Goal: Task Accomplishment & Management: Manage account settings

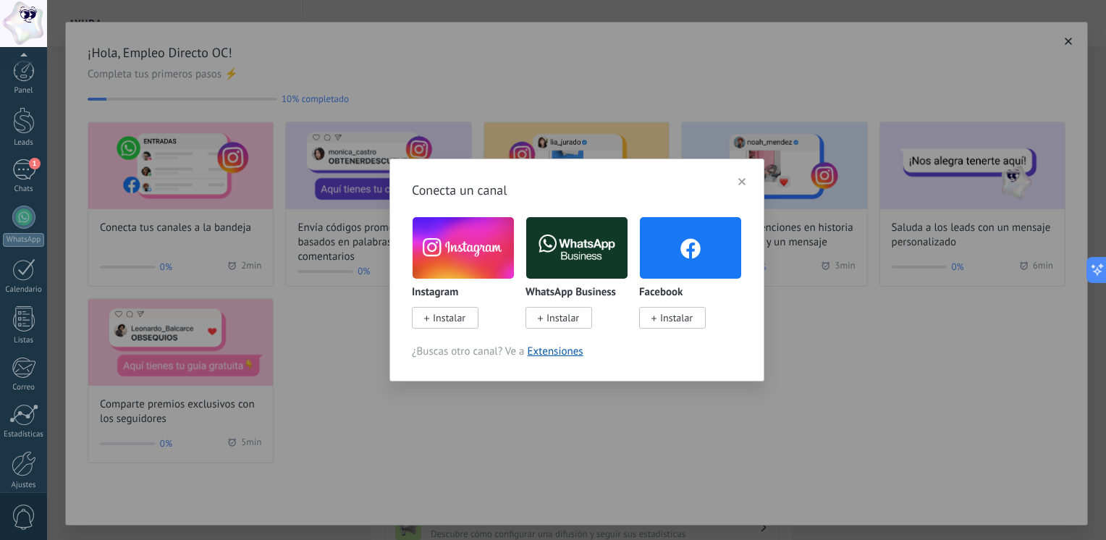
scroll to position [61, 0]
click at [747, 181] on button "button" at bounding box center [742, 182] width 20 height 22
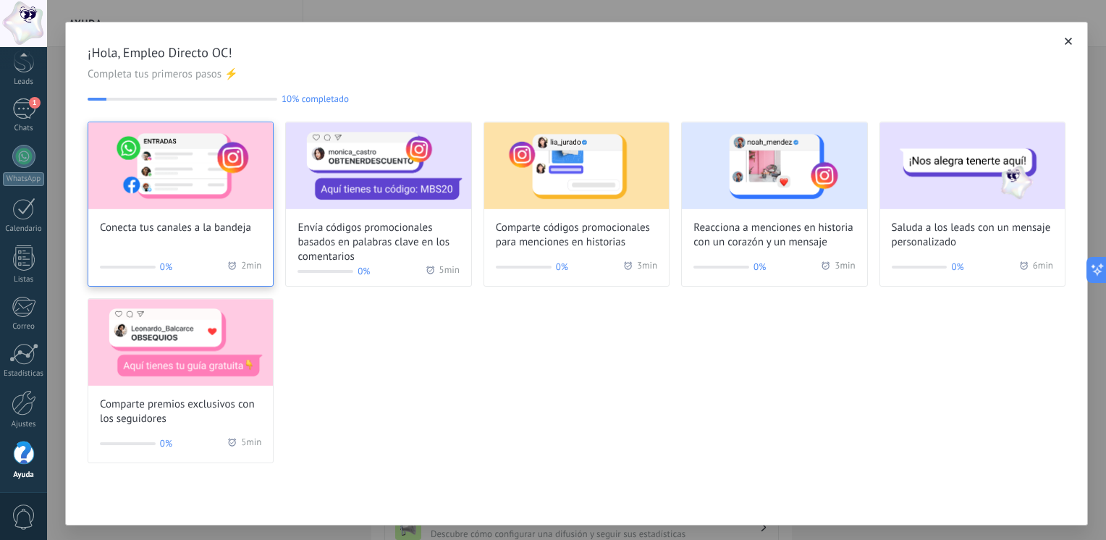
click at [194, 192] on img at bounding box center [180, 165] width 185 height 87
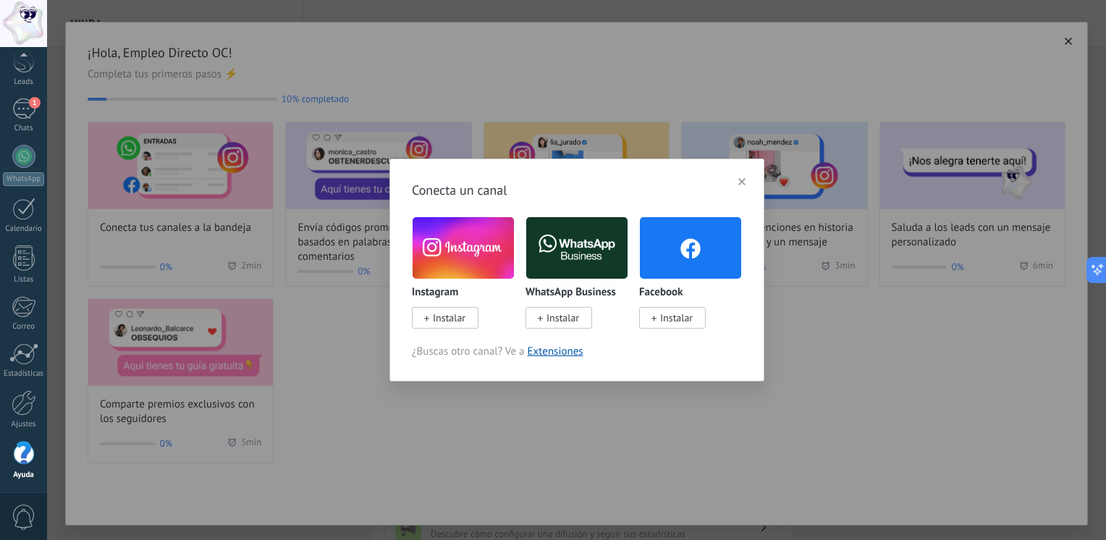
click at [741, 174] on button "button" at bounding box center [742, 182] width 20 height 22
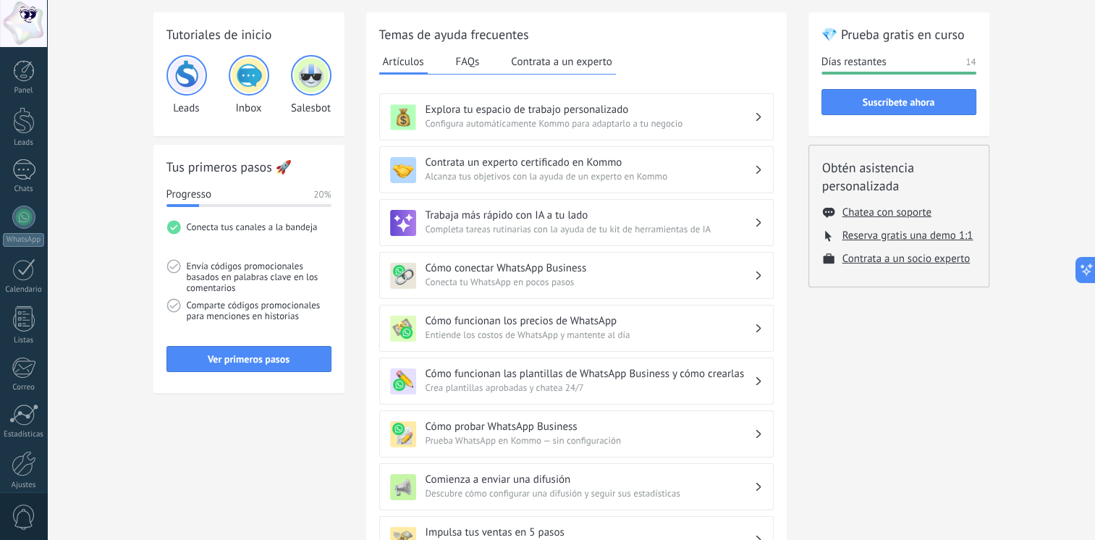
scroll to position [72, 0]
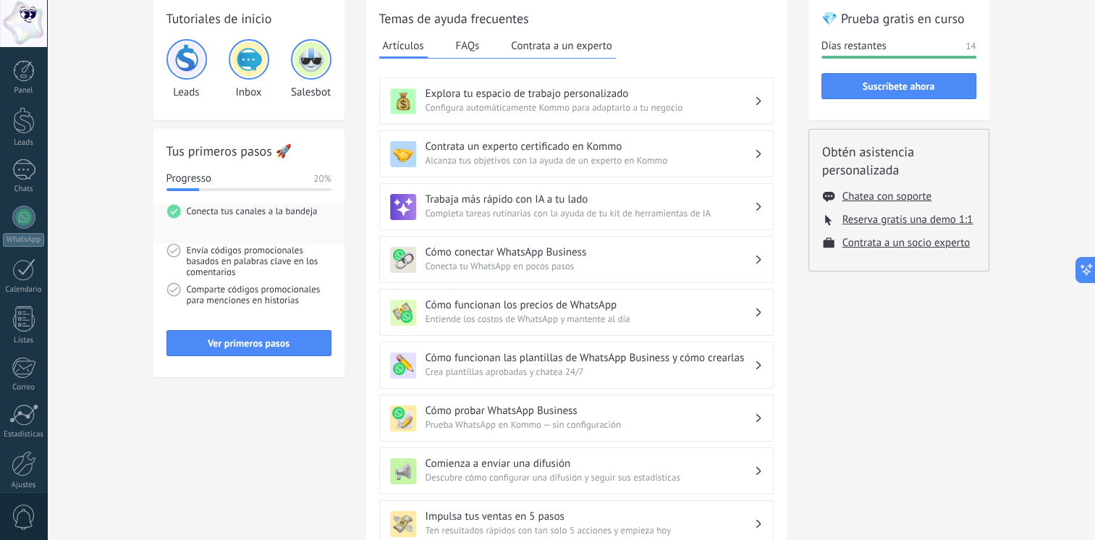
click at [231, 213] on span "Conecta tus canales a la bandeja" at bounding box center [259, 223] width 145 height 39
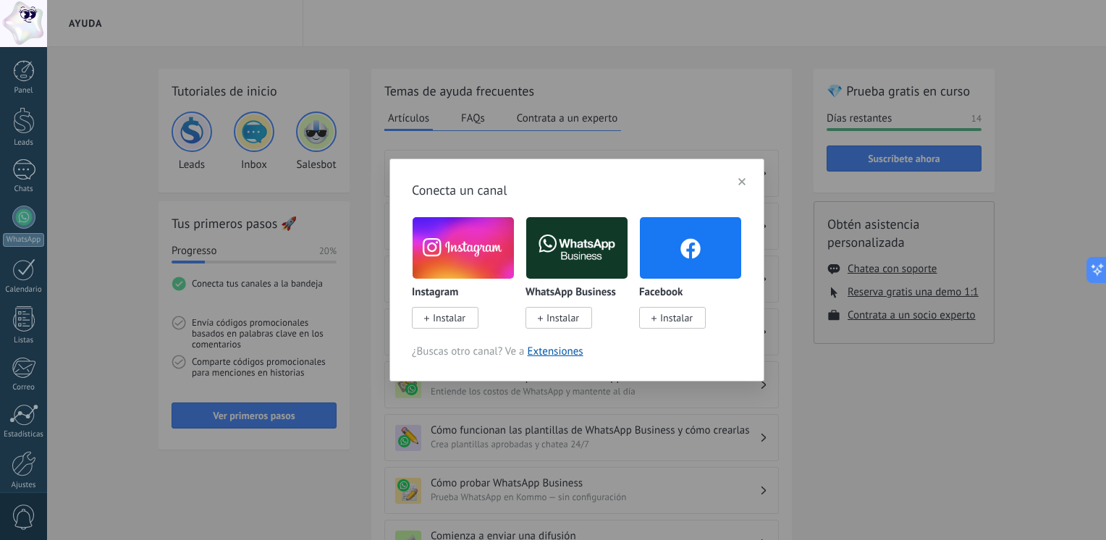
click at [737, 184] on button "button" at bounding box center [742, 182] width 20 height 22
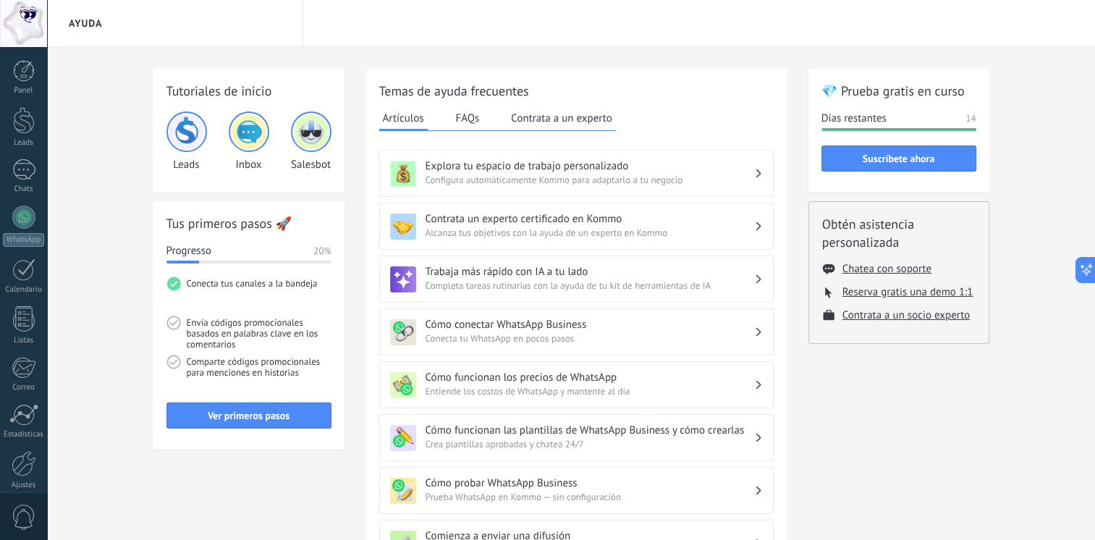
click at [237, 119] on img at bounding box center [249, 131] width 35 height 35
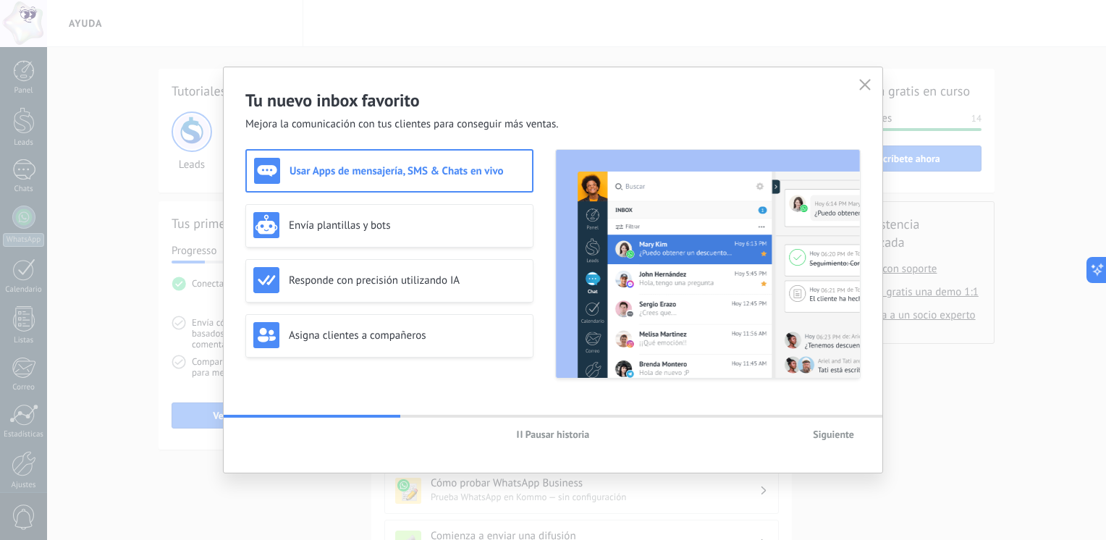
drag, startPoint x: 862, startPoint y: 87, endPoint x: 848, endPoint y: 91, distance: 14.4
click at [862, 88] on use "button" at bounding box center [865, 85] width 11 height 11
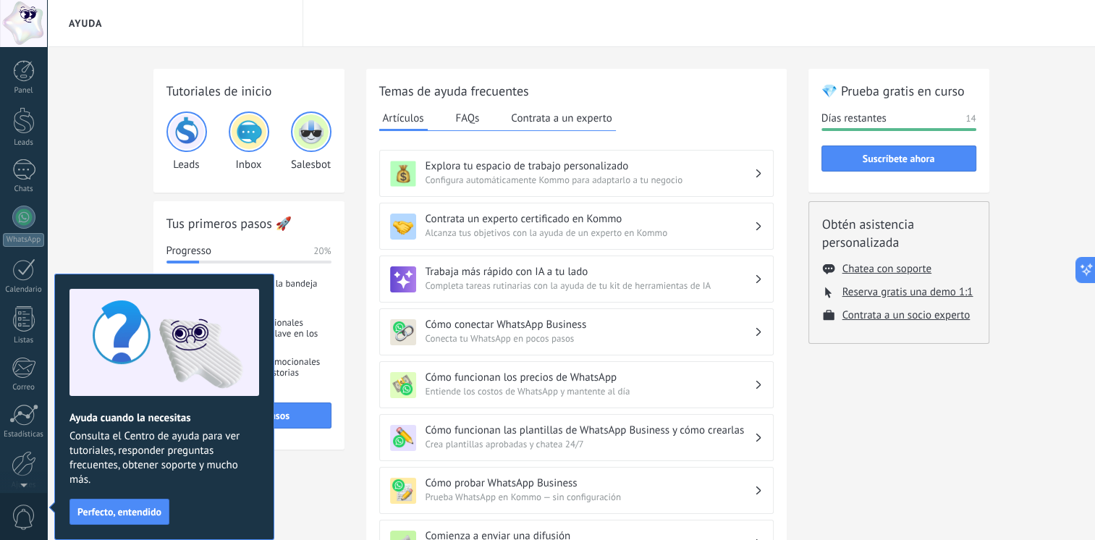
scroll to position [61, 0]
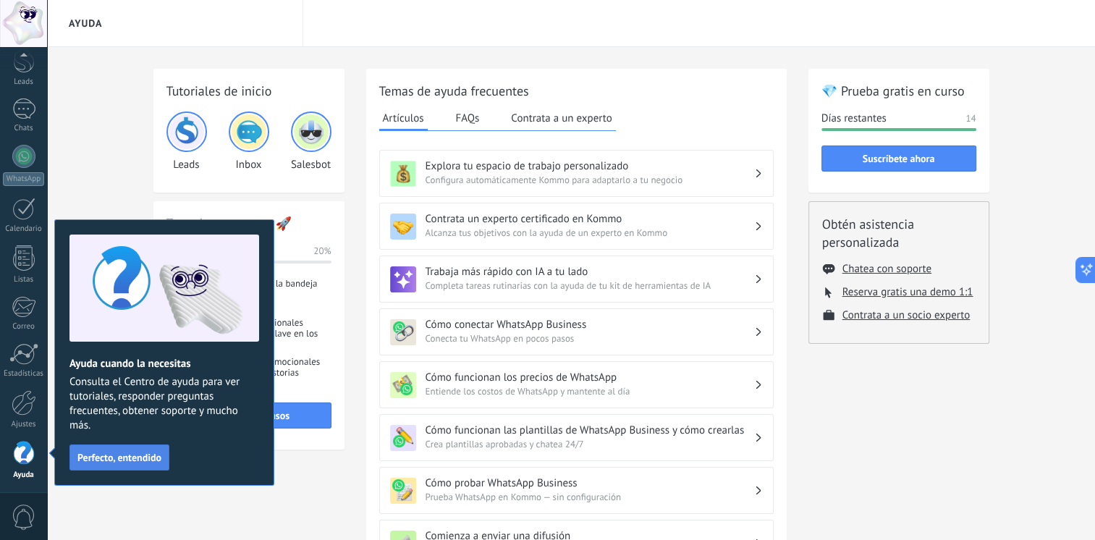
click at [130, 458] on span "Perfecto, entendido" at bounding box center [119, 457] width 84 height 10
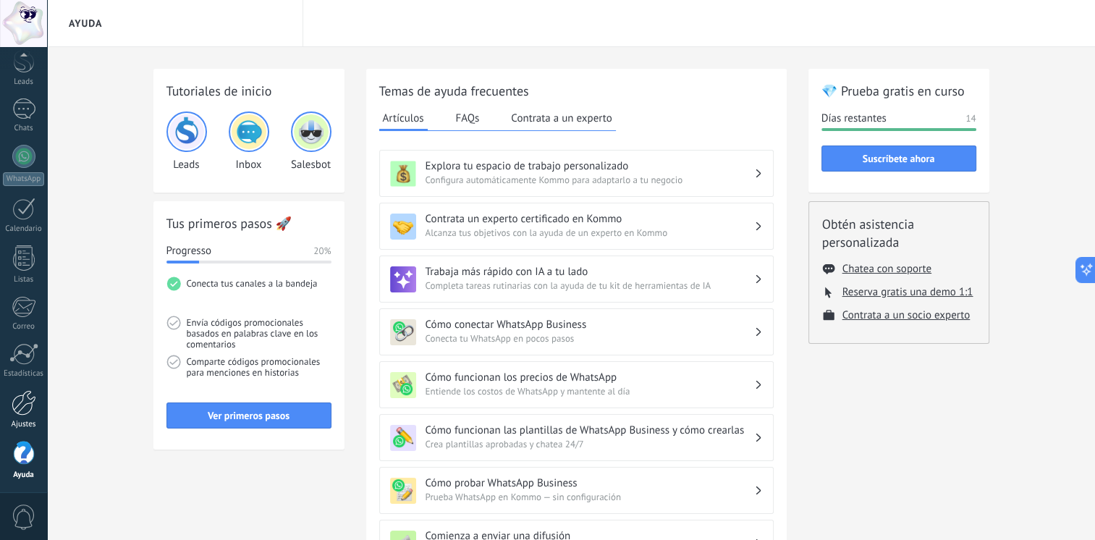
click at [15, 397] on div at bounding box center [24, 402] width 25 height 25
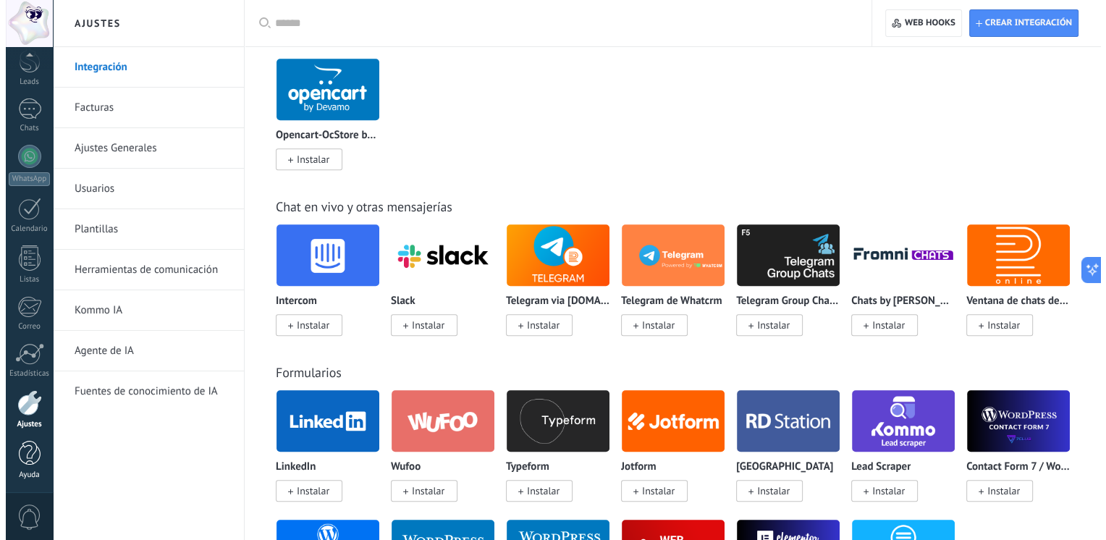
scroll to position [1013, 0]
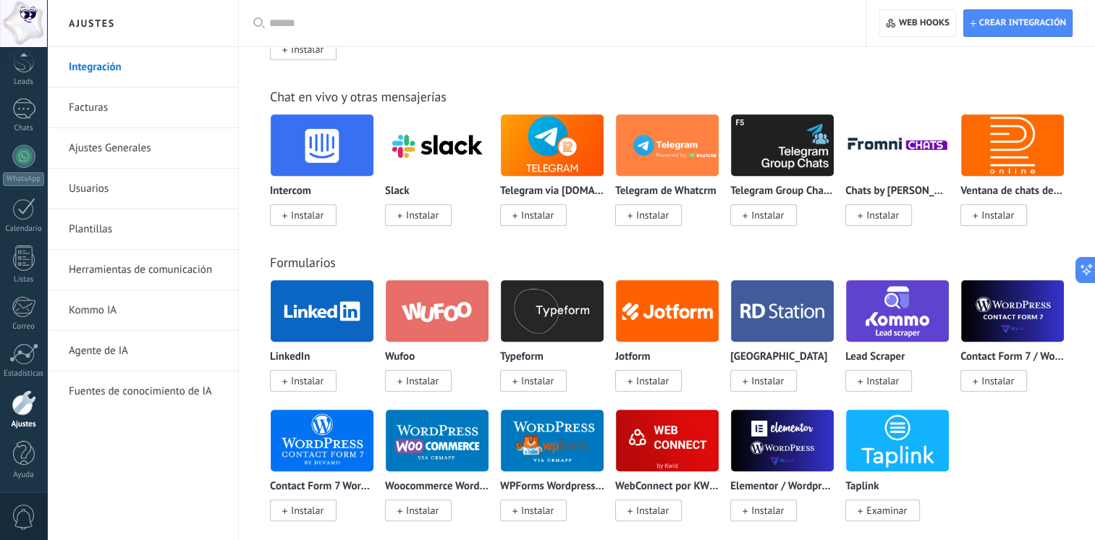
click at [23, 514] on span "0" at bounding box center [24, 516] width 25 height 25
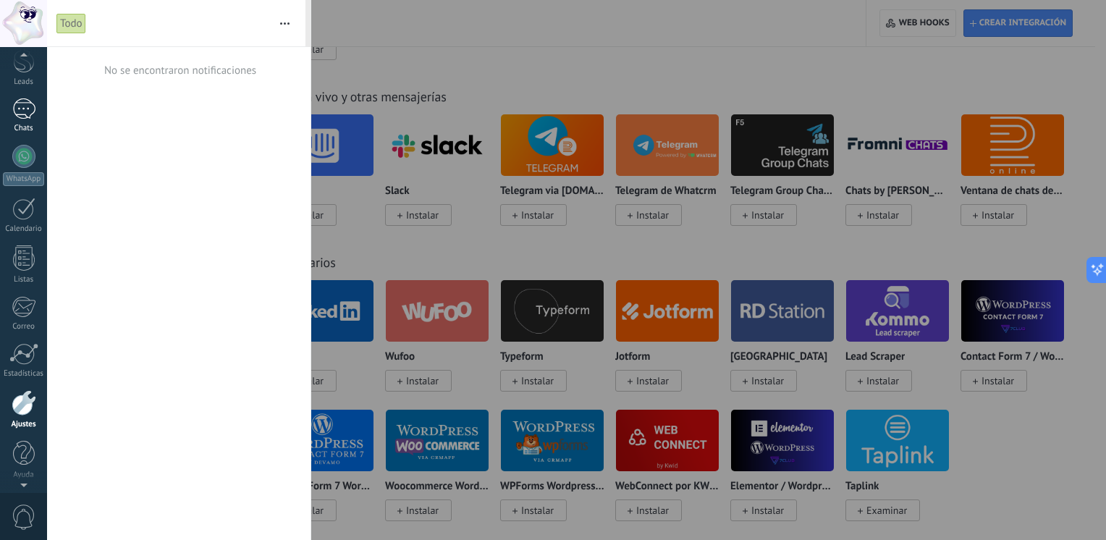
scroll to position [0, 0]
click at [29, 64] on div at bounding box center [24, 71] width 22 height 22
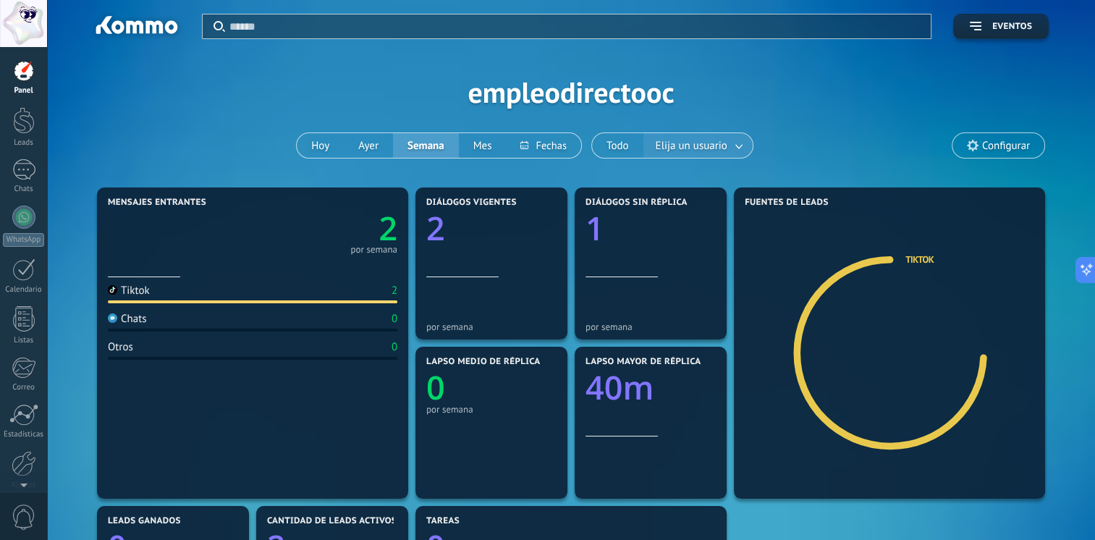
click at [715, 146] on span "Elija un usuario" at bounding box center [691, 146] width 77 height 20
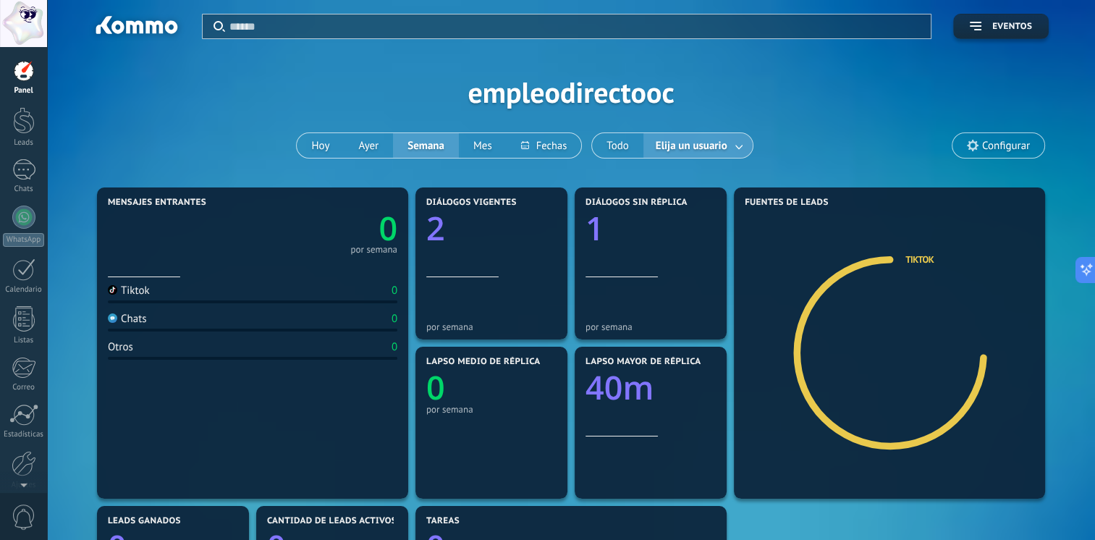
click at [733, 148] on link at bounding box center [739, 146] width 26 height 24
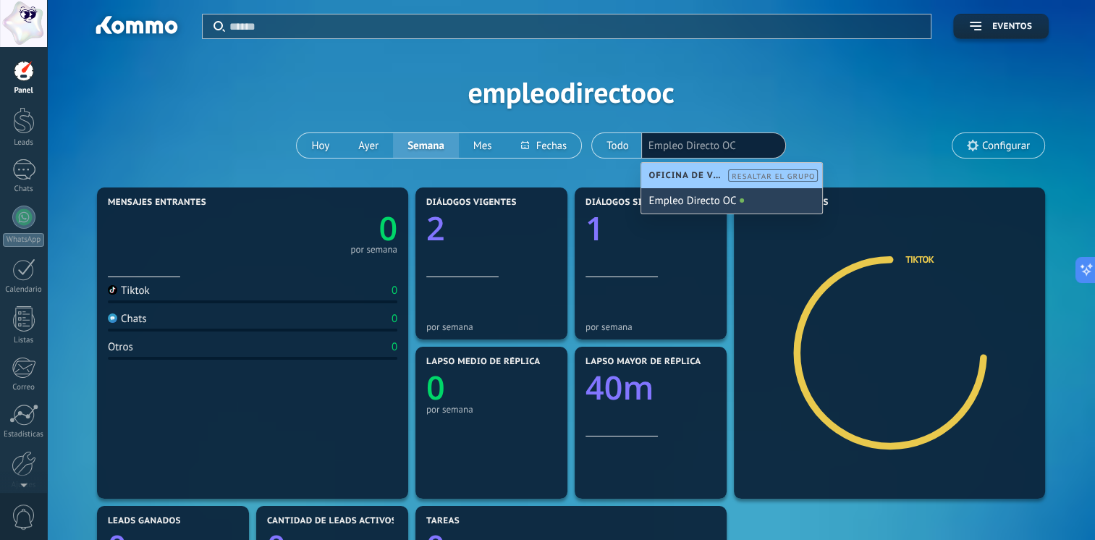
click at [749, 190] on div "Empleo Directo OC" at bounding box center [731, 200] width 181 height 25
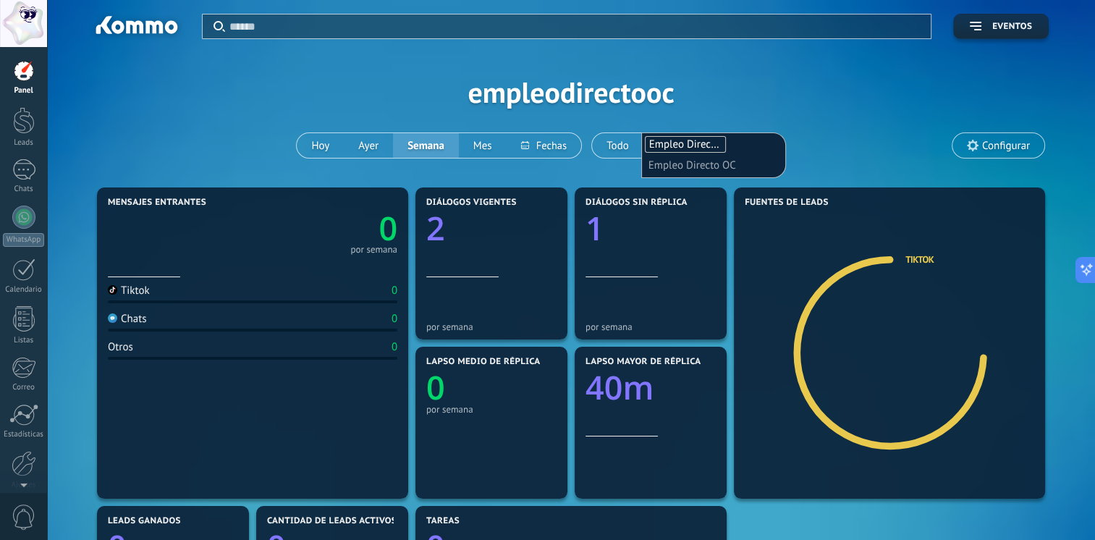
click at [835, 119] on div "Aplicar Eventos empleodirectooc Hoy Ayer Semana Mes Todo Elija un usuario Emple…" at bounding box center [571, 92] width 1004 height 184
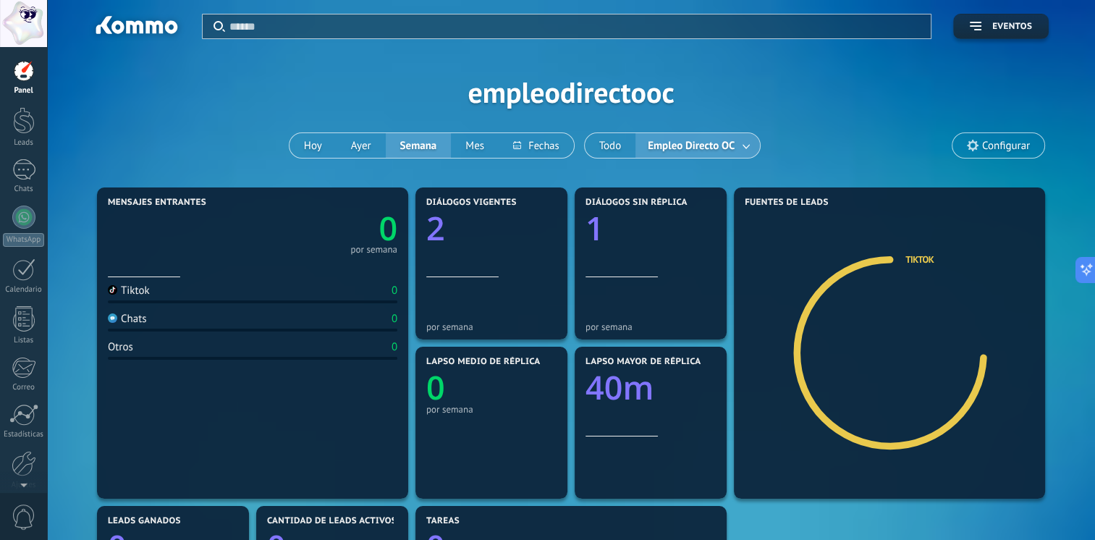
click at [149, 30] on div at bounding box center [135, 27] width 93 height 25
click at [34, 21] on div at bounding box center [23, 23] width 47 height 47
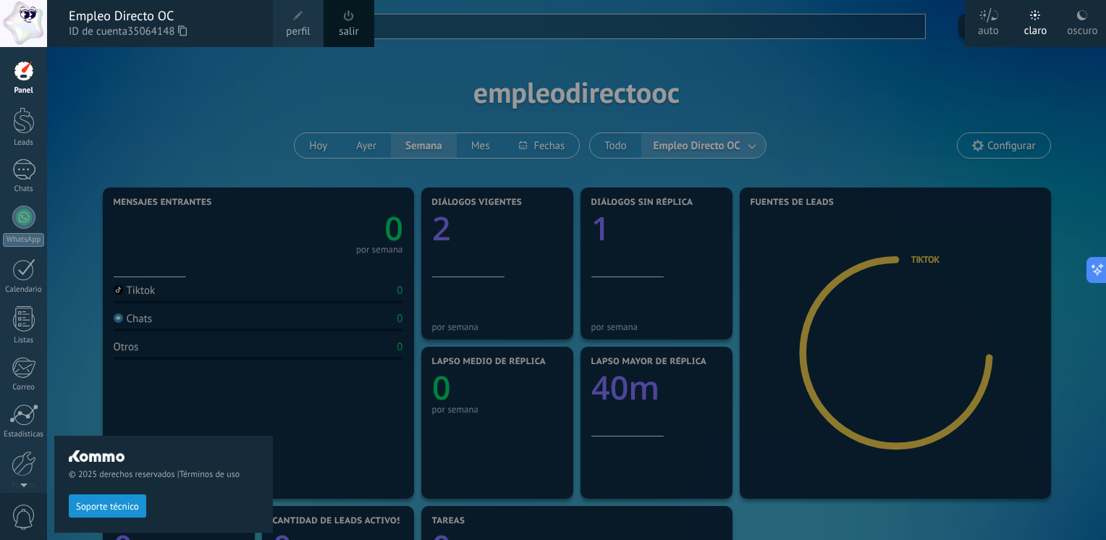
click at [1085, 38] on div "oscuro" at bounding box center [1082, 28] width 30 height 38
